Goal: Transaction & Acquisition: Subscribe to service/newsletter

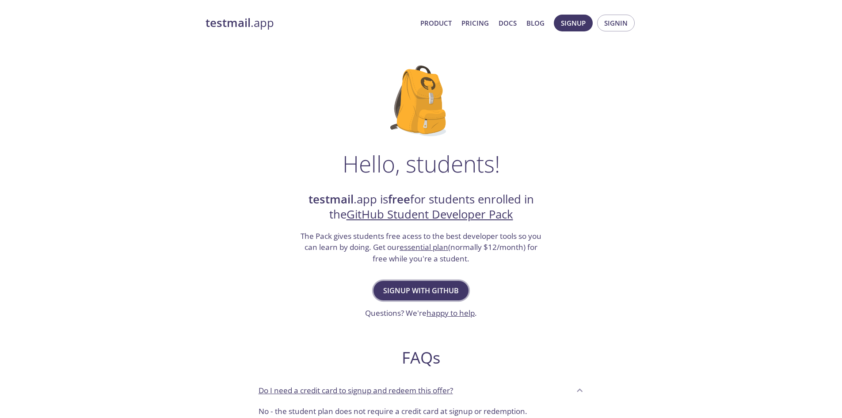
click at [437, 290] on span "Signup with GitHub" at bounding box center [421, 290] width 76 height 12
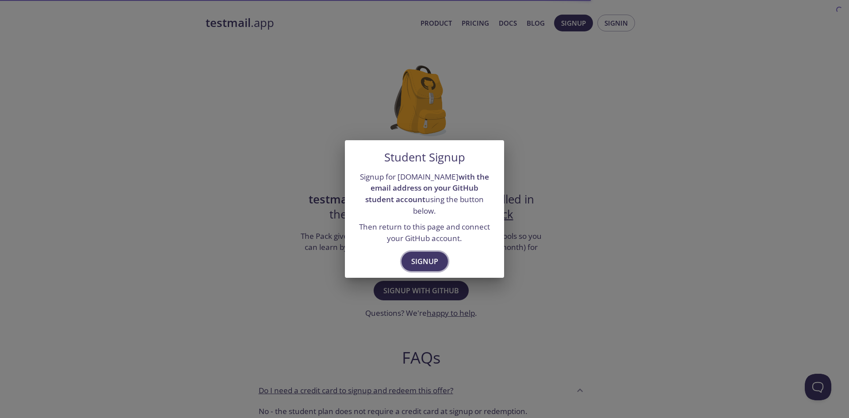
click at [418, 258] on span "Signup" at bounding box center [424, 261] width 27 height 12
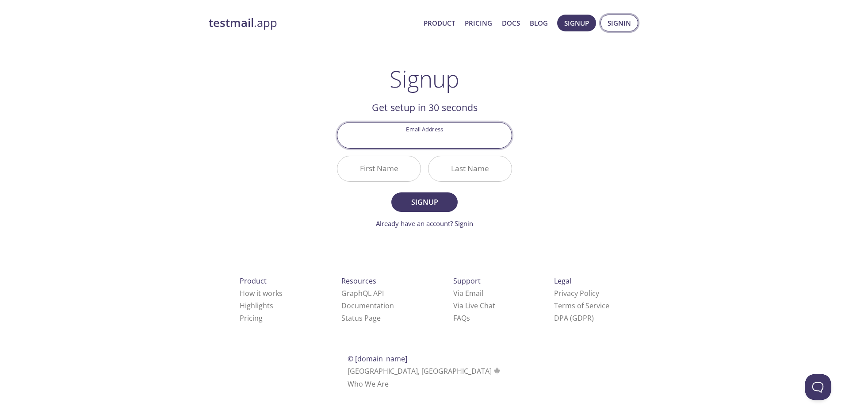
click at [627, 17] on span "Signin" at bounding box center [619, 22] width 23 height 11
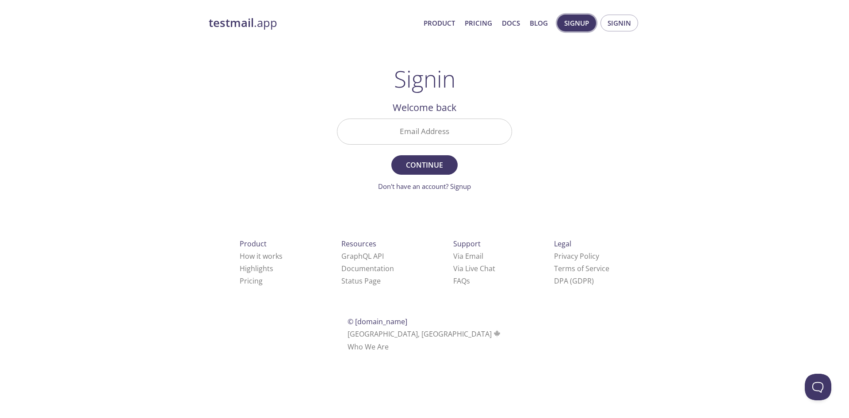
click at [584, 23] on span "Signup" at bounding box center [576, 22] width 25 height 11
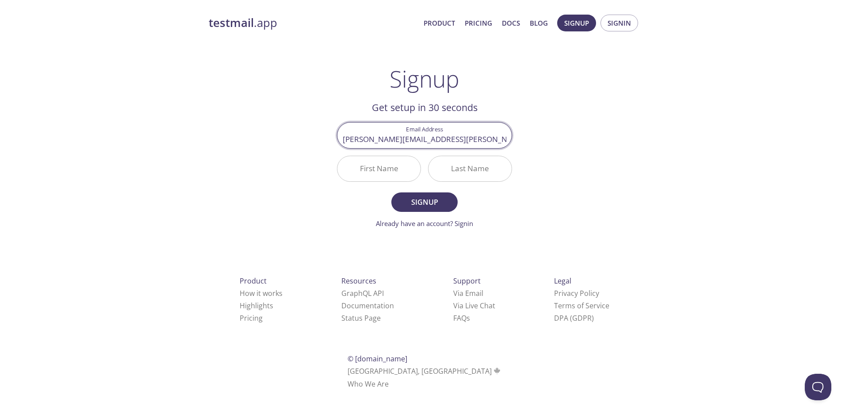
type input "[PERSON_NAME][EMAIL_ADDRESS][PERSON_NAME][DOMAIN_NAME]"
drag, startPoint x: 402, startPoint y: 172, endPoint x: 405, endPoint y: 166, distance: 6.6
click at [403, 171] on input "First Name" at bounding box center [378, 168] width 83 height 25
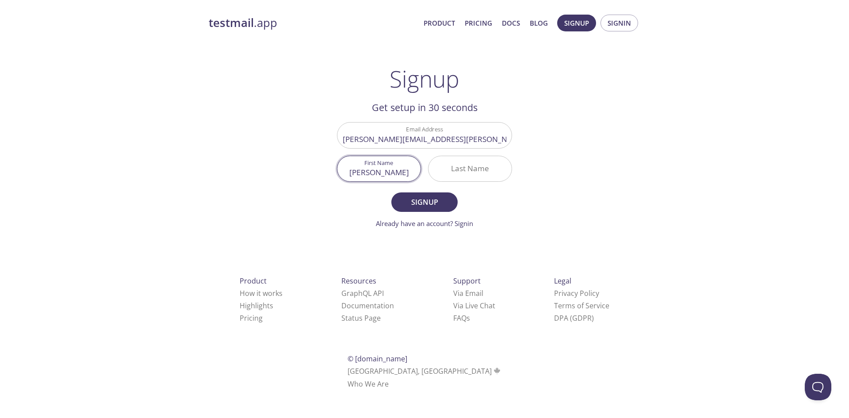
type input "[PERSON_NAME]"
click at [420, 205] on span "Signup" at bounding box center [424, 202] width 47 height 12
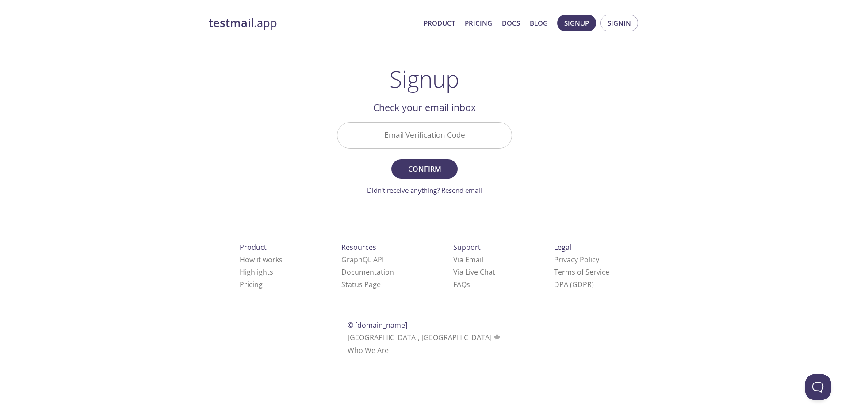
click at [462, 134] on input "Email Verification Code" at bounding box center [424, 134] width 174 height 25
click at [447, 136] on input "Email Verification Code" at bounding box center [424, 134] width 174 height 25
type input "F26CS92"
click at [436, 163] on span "Confirm" at bounding box center [424, 169] width 47 height 12
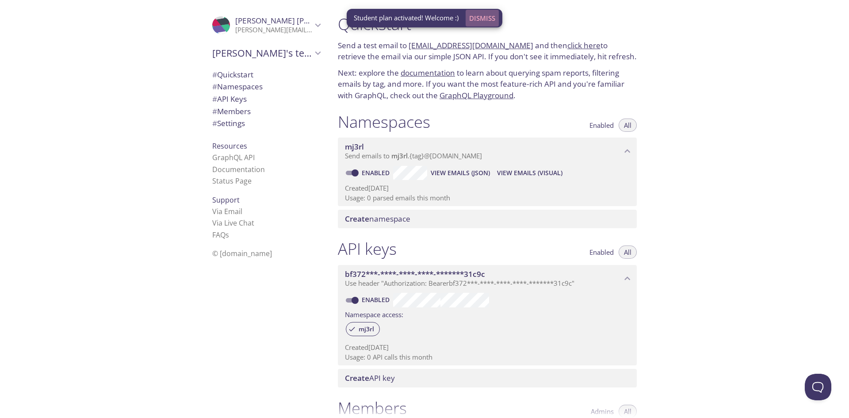
click at [490, 19] on span "Dismiss" at bounding box center [482, 17] width 26 height 11
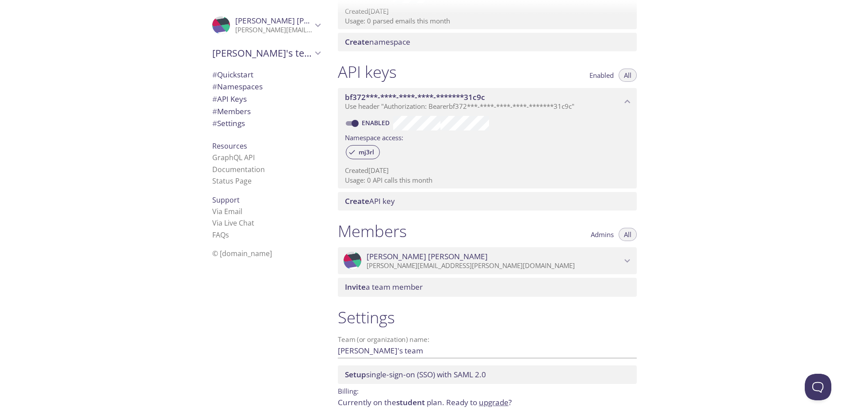
scroll to position [211, 0]
